Goal: Task Accomplishment & Management: Manage account settings

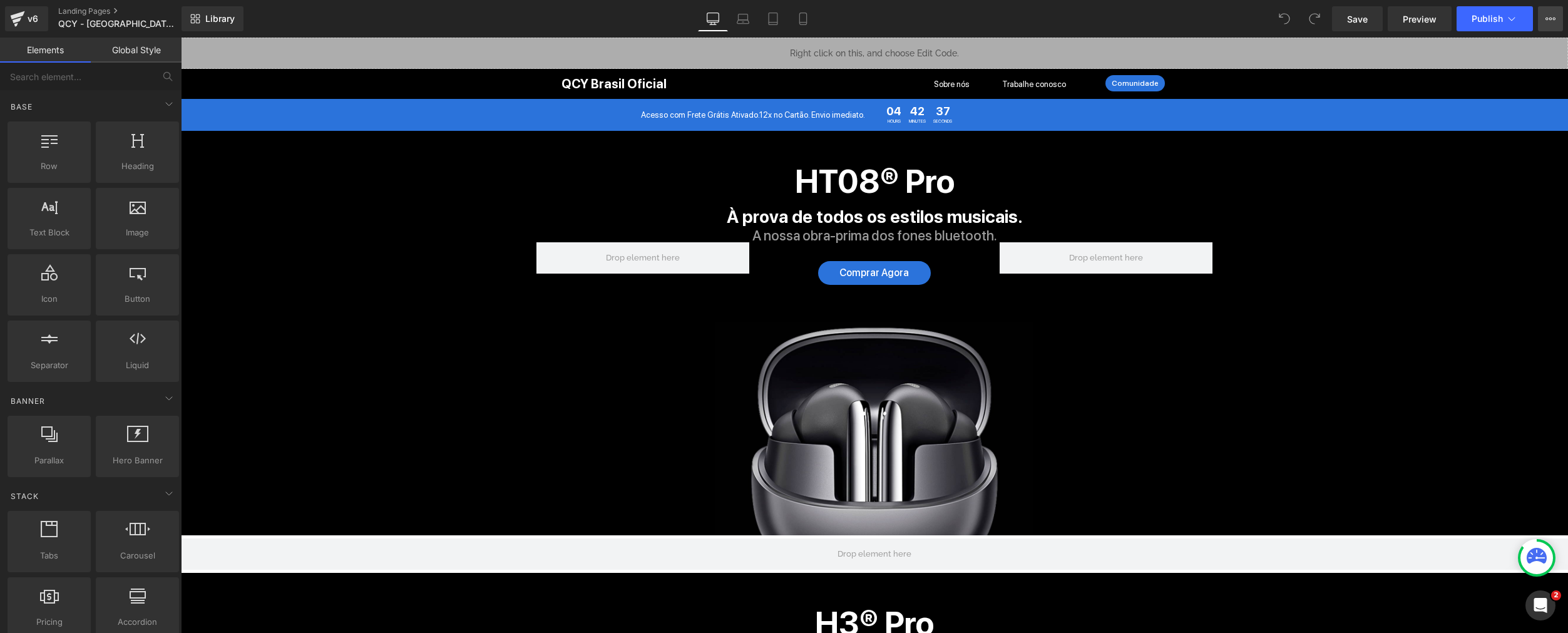
click at [1545, 16] on button "View Live Page View with current Template Save Template to Library Schedule Pub…" at bounding box center [1550, 19] width 25 height 25
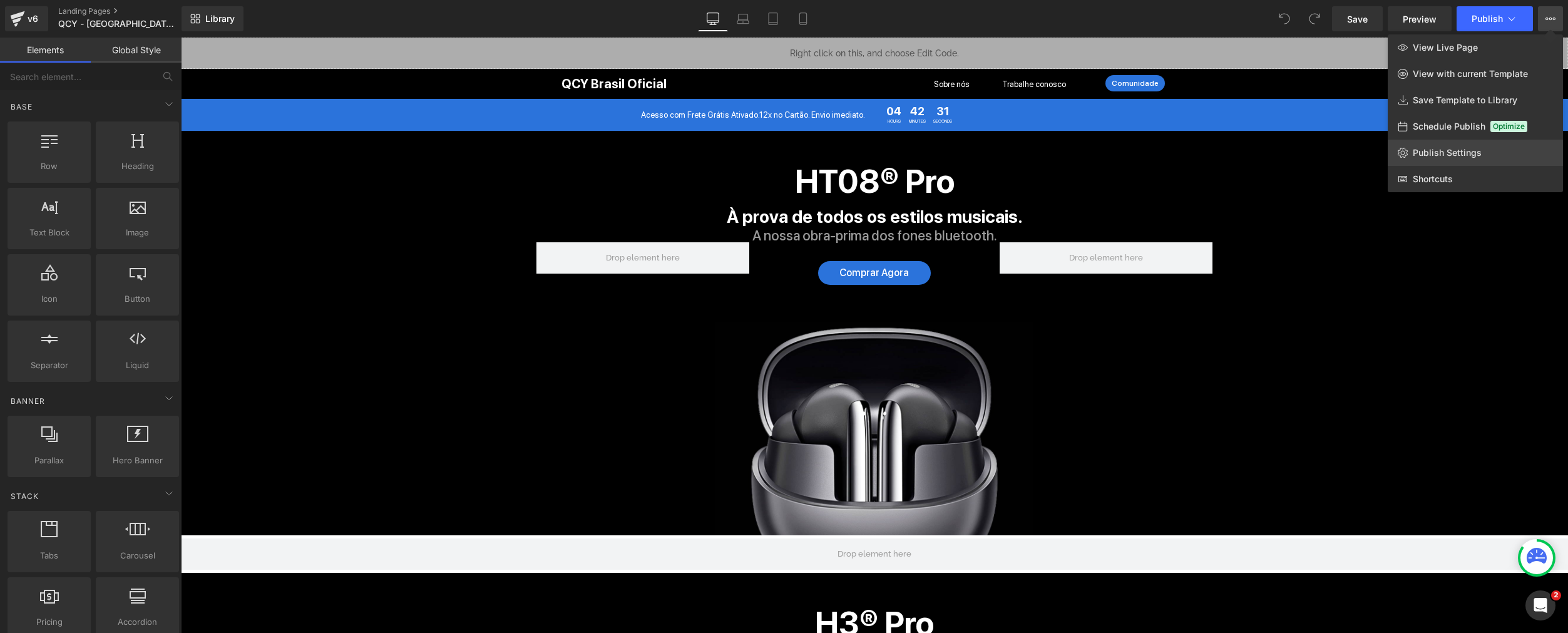
click at [1428, 157] on span "Publish Settings" at bounding box center [1447, 153] width 69 height 11
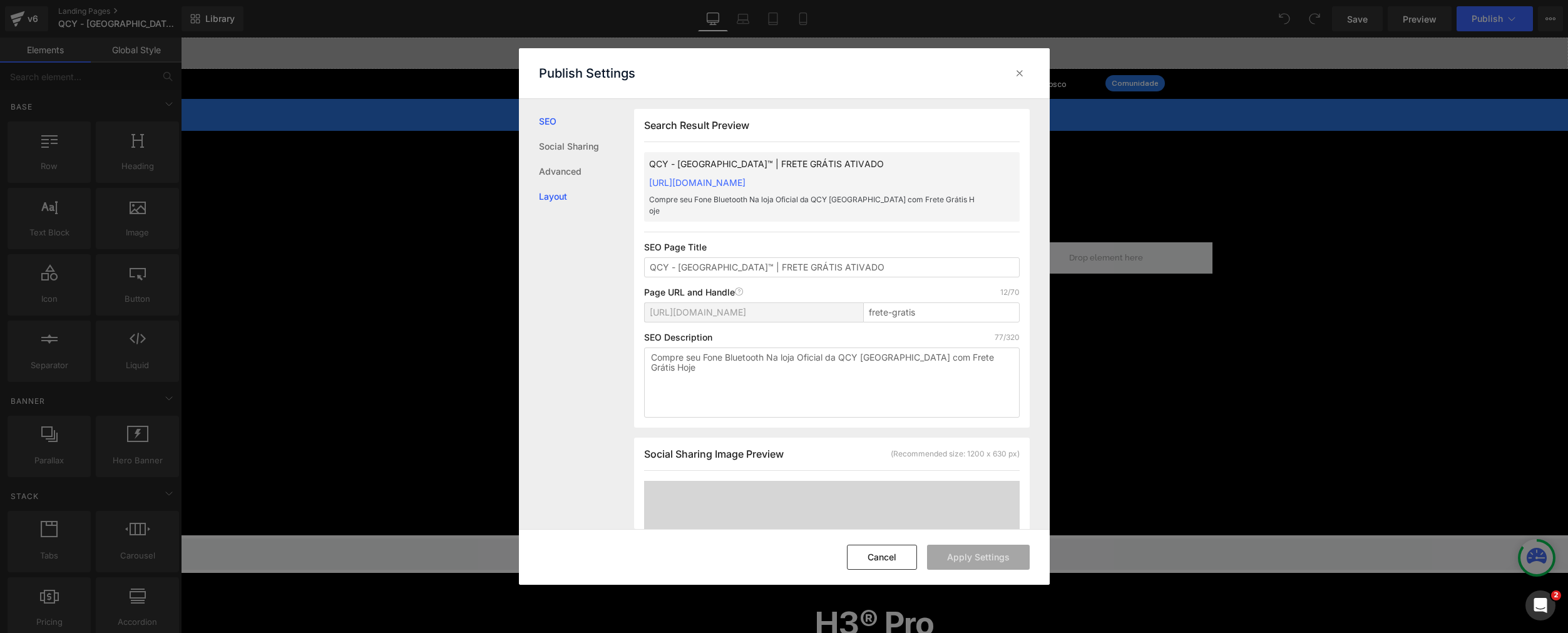
click at [585, 184] on link "Layout" at bounding box center [586, 196] width 95 height 25
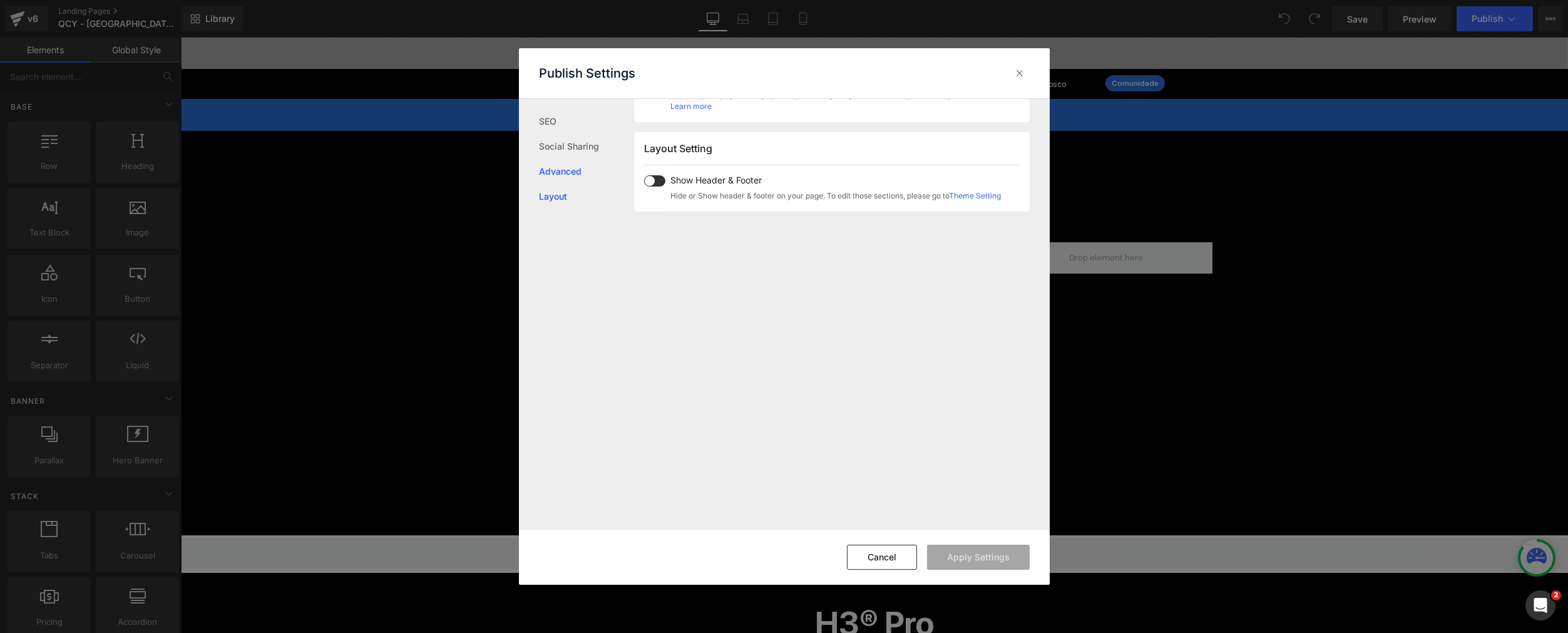
click at [586, 178] on link "Advanced" at bounding box center [586, 171] width 95 height 25
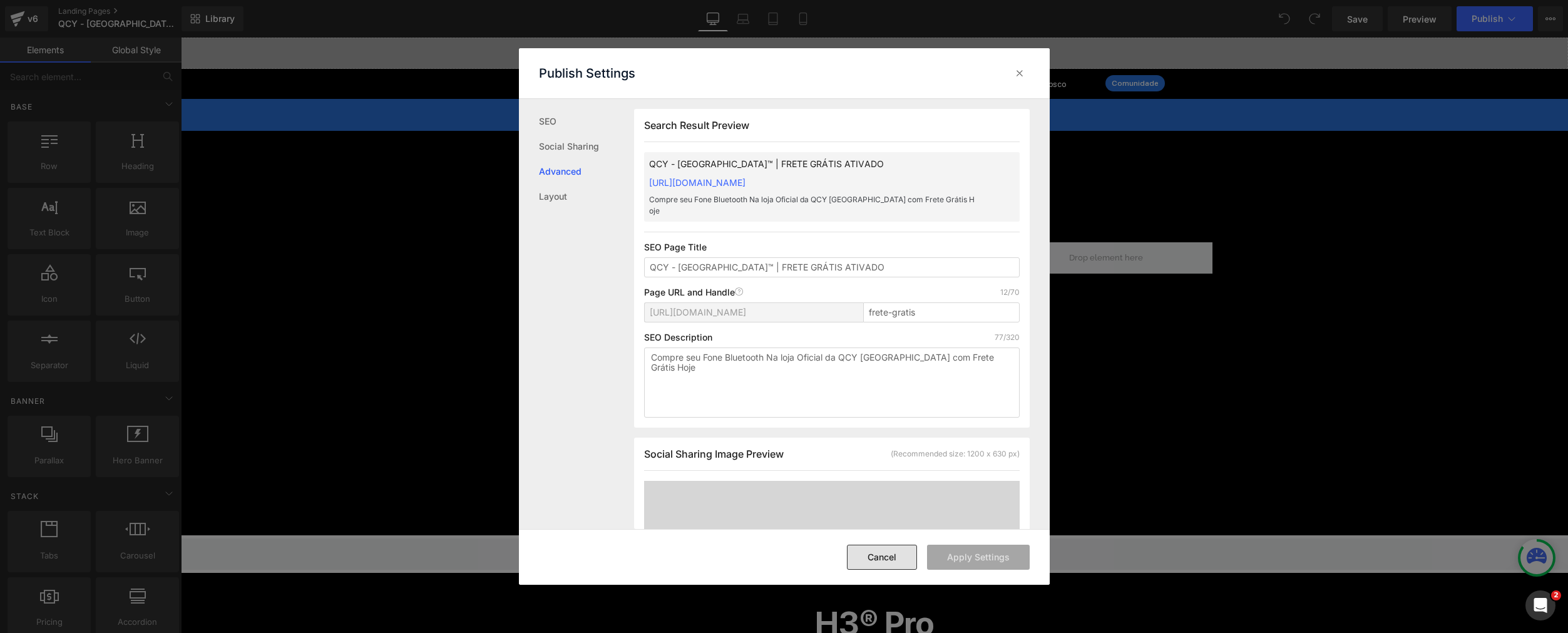
click at [886, 558] on button "Cancel" at bounding box center [882, 557] width 70 height 25
